Goal: Transaction & Acquisition: Purchase product/service

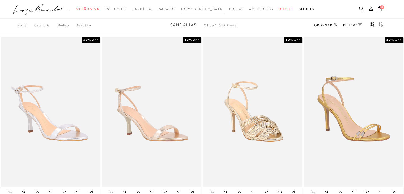
click at [202, 10] on span "[DEMOGRAPHIC_DATA]" at bounding box center [202, 9] width 43 height 4
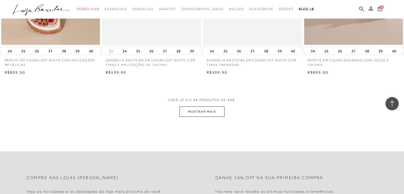
scroll to position [1066, 0]
click at [218, 112] on button "MOSTRAR MAIS" at bounding box center [201, 111] width 45 height 10
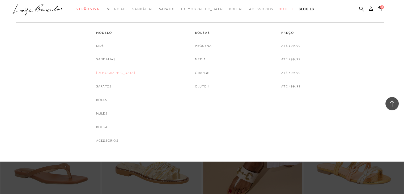
click at [109, 73] on link "[DEMOGRAPHIC_DATA]" at bounding box center [115, 73] width 39 height 6
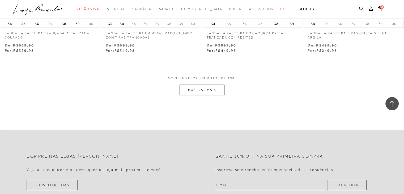
scroll to position [1115, 0]
click at [213, 95] on button "MOSTRAR MAIS" at bounding box center [201, 90] width 45 height 10
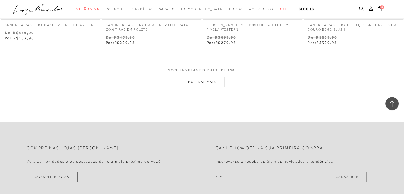
scroll to position [2262, 0]
click at [201, 82] on button "MOSTRAR MAIS" at bounding box center [201, 82] width 45 height 10
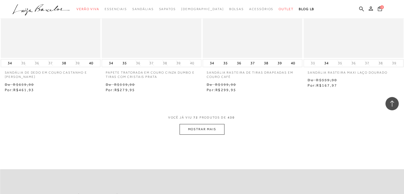
scroll to position [3348, 0]
click at [196, 132] on button "MOSTRAR MAIS" at bounding box center [201, 129] width 45 height 10
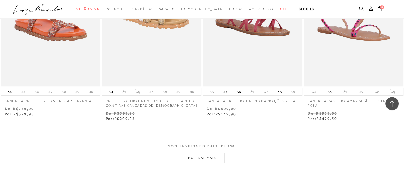
scroll to position [4457, 0]
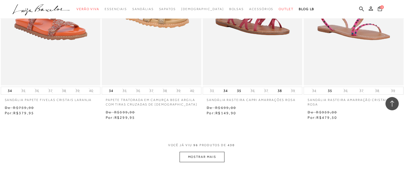
click at [202, 159] on button "MOSTRAR MAIS" at bounding box center [201, 157] width 45 height 10
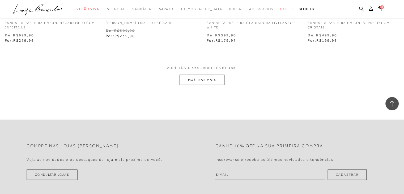
scroll to position [5672, 0]
click at [199, 77] on button "MOSTRAR MAIS" at bounding box center [201, 79] width 45 height 10
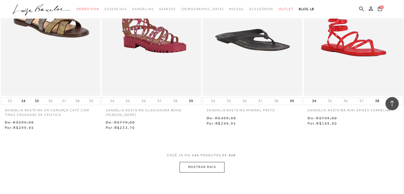
scroll to position [6727, 0]
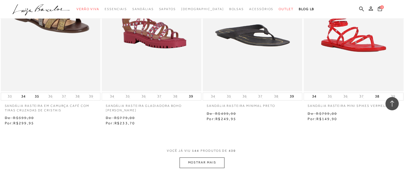
click at [199, 159] on button "MOSTRAR MAIS" at bounding box center [201, 162] width 45 height 10
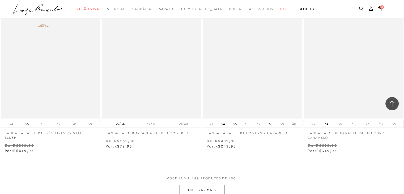
scroll to position [7884, 0]
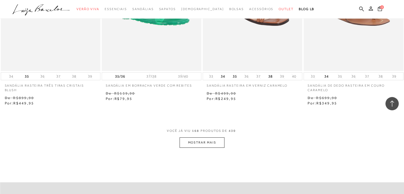
click at [202, 142] on button "MOSTRAR MAIS" at bounding box center [201, 142] width 45 height 10
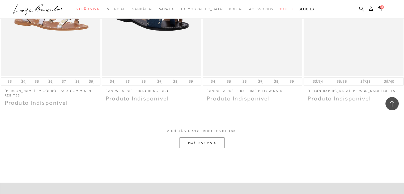
scroll to position [9013, 0]
click at [210, 143] on button "MOSTRAR MAIS" at bounding box center [201, 142] width 45 height 10
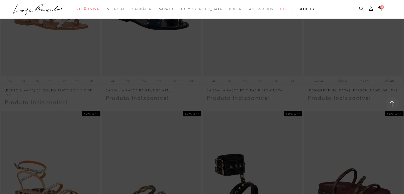
click at [303, 9] on icon at bounding box center [361, 8] width 5 height 5
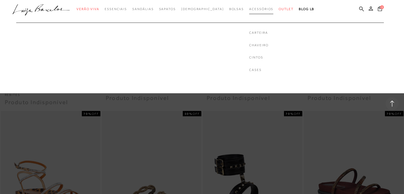
scroll to position [8821, 0]
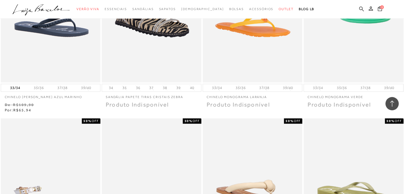
click at [303, 8] on icon at bounding box center [361, 8] width 5 height 5
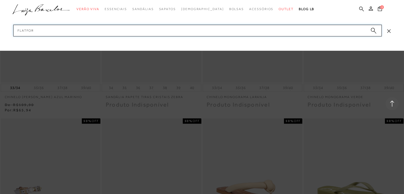
type input "flatform"
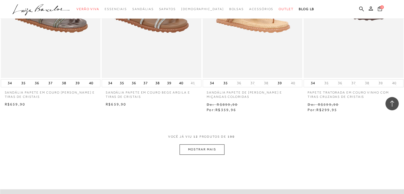
scroll to position [503, 0]
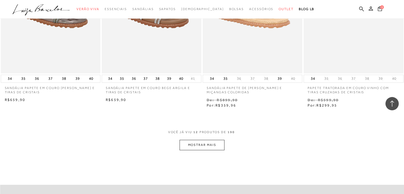
click at [211, 142] on button "MOSTRAR MAIS" at bounding box center [201, 145] width 45 height 10
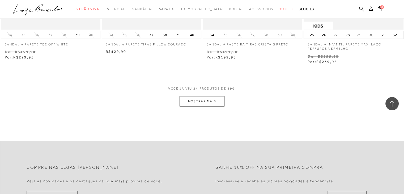
scroll to position [1112, 0]
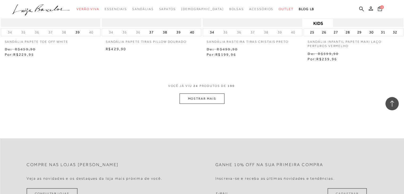
click at [193, 98] on button "MOSTRAR MAIS" at bounding box center [201, 98] width 45 height 10
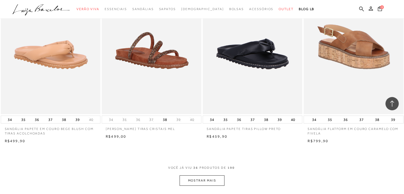
scroll to position [1584, 0]
click at [207, 179] on button "MOSTRAR MAIS" at bounding box center [201, 180] width 45 height 10
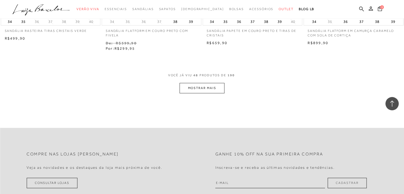
scroll to position [2240, 0]
click at [202, 87] on button "MOSTRAR MAIS" at bounding box center [201, 87] width 45 height 10
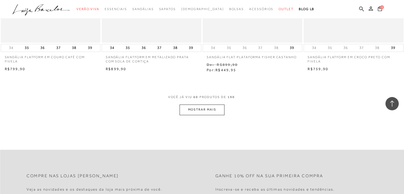
scroll to position [2778, 0]
click at [199, 110] on button "MOSTRAR MAIS" at bounding box center [201, 109] width 45 height 10
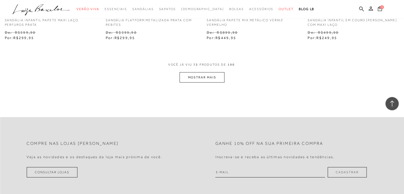
scroll to position [3378, 0]
click at [204, 76] on button "MOSTRAR MAIS" at bounding box center [201, 78] width 45 height 10
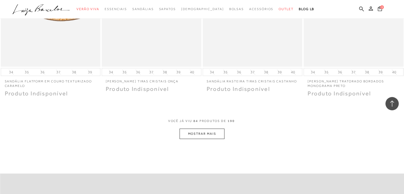
scroll to position [3881, 0]
